Goal: Task Accomplishment & Management: Manage account settings

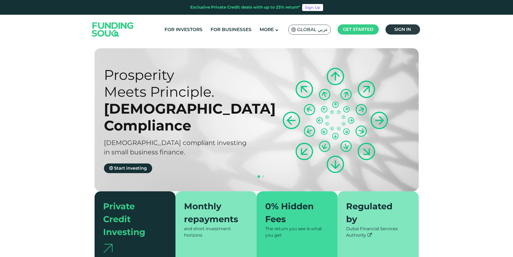
click at [406, 27] on span "Sign in" at bounding box center [402, 29] width 17 height 5
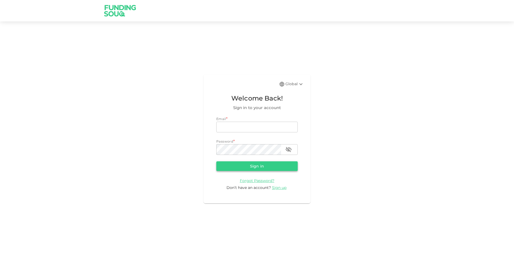
type input "humaydaubdoolary@gmail.com"
click at [251, 167] on button "Sign in" at bounding box center [256, 166] width 81 height 10
